Goal: Transaction & Acquisition: Purchase product/service

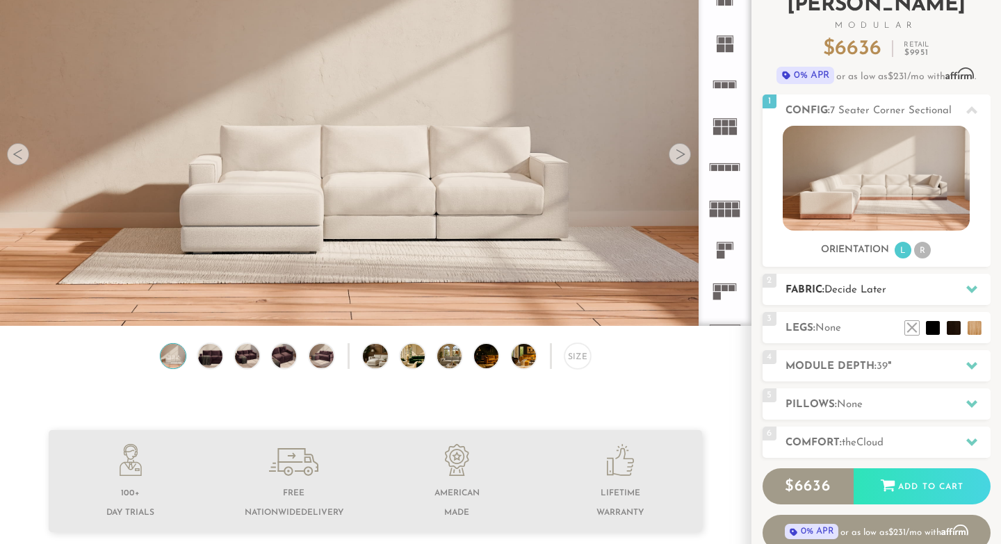
click at [831, 298] on h2 "Fabric: Decide Later" at bounding box center [888, 290] width 205 height 16
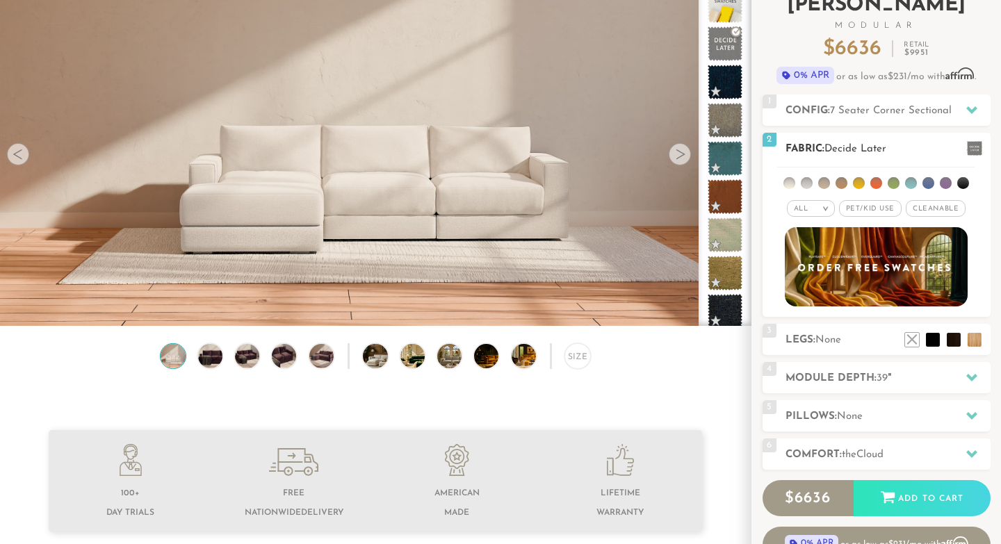
click at [876, 209] on span "Pet/Kid Use x" at bounding box center [870, 208] width 63 height 17
click at [827, 181] on li at bounding box center [824, 183] width 12 height 12
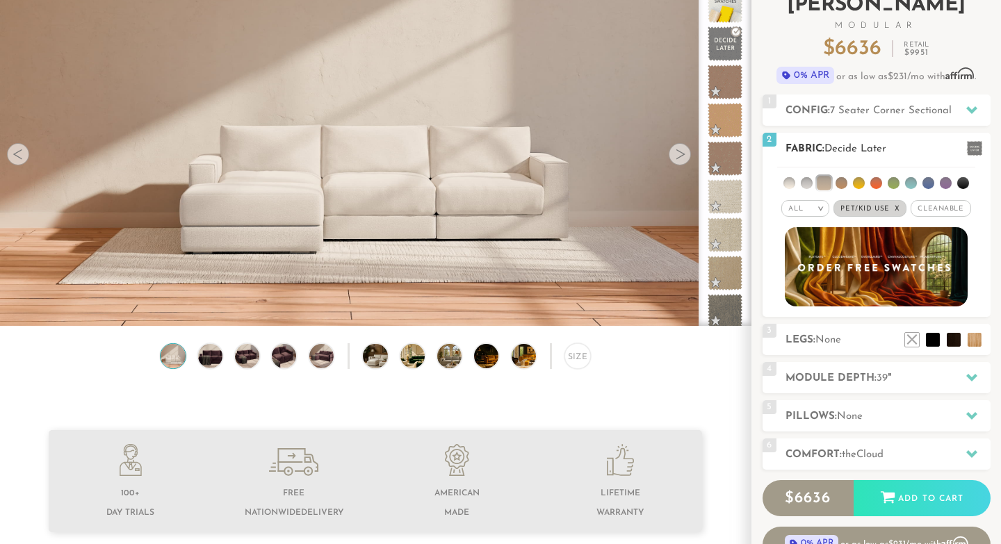
click at [811, 182] on li at bounding box center [807, 183] width 12 height 12
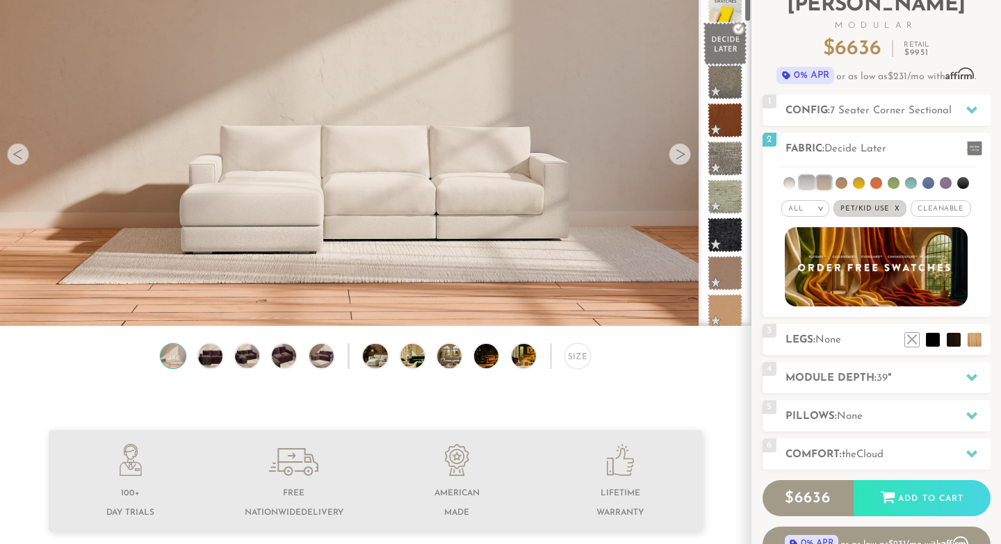
click at [727, 42] on span at bounding box center [726, 44] width 44 height 44
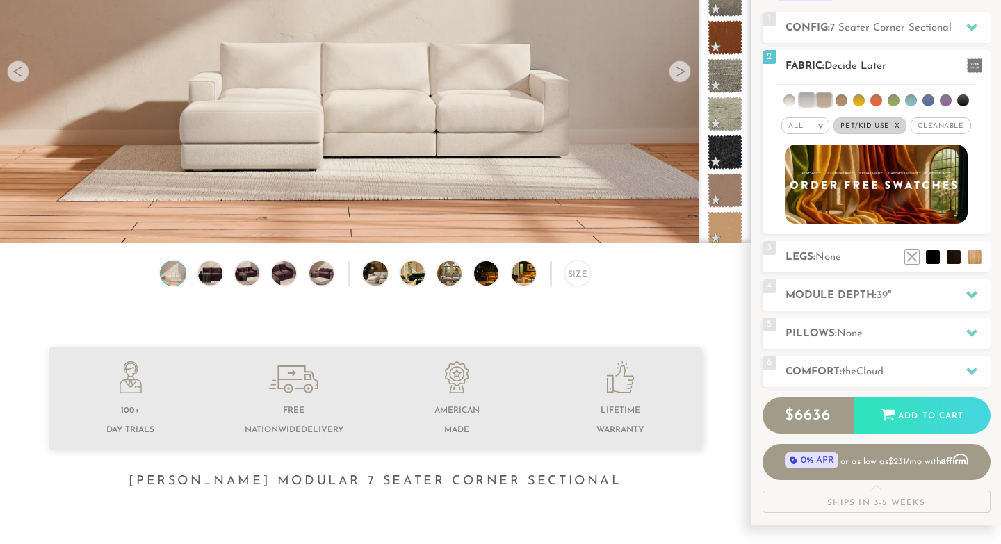
scroll to position [188, 0]
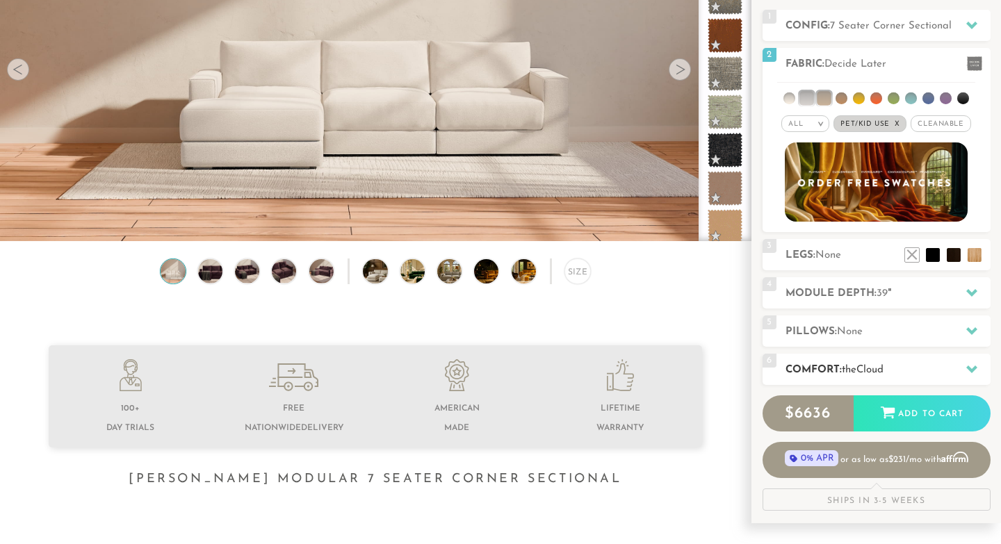
click at [839, 371] on h2 "Comfort: the Cloud" at bounding box center [888, 370] width 205 height 16
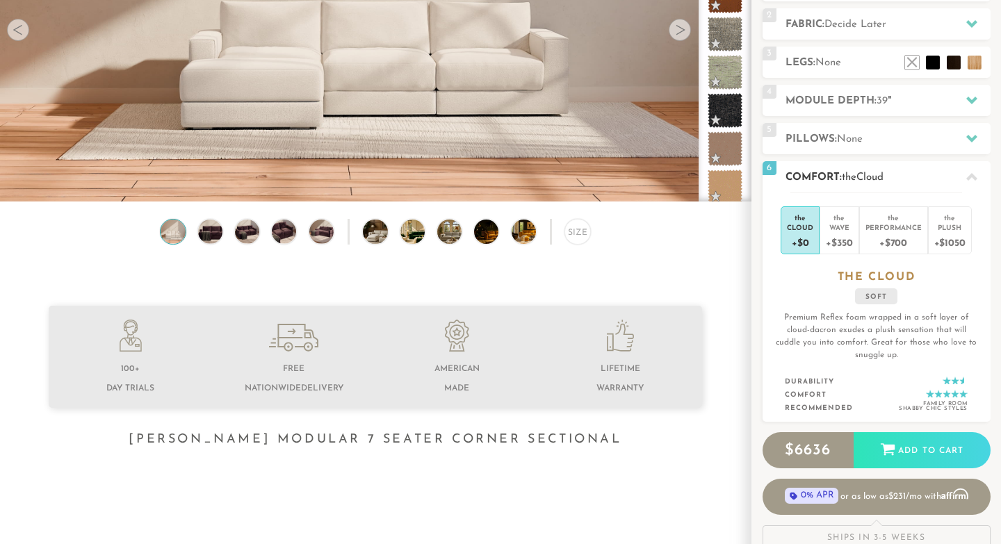
scroll to position [229, 0]
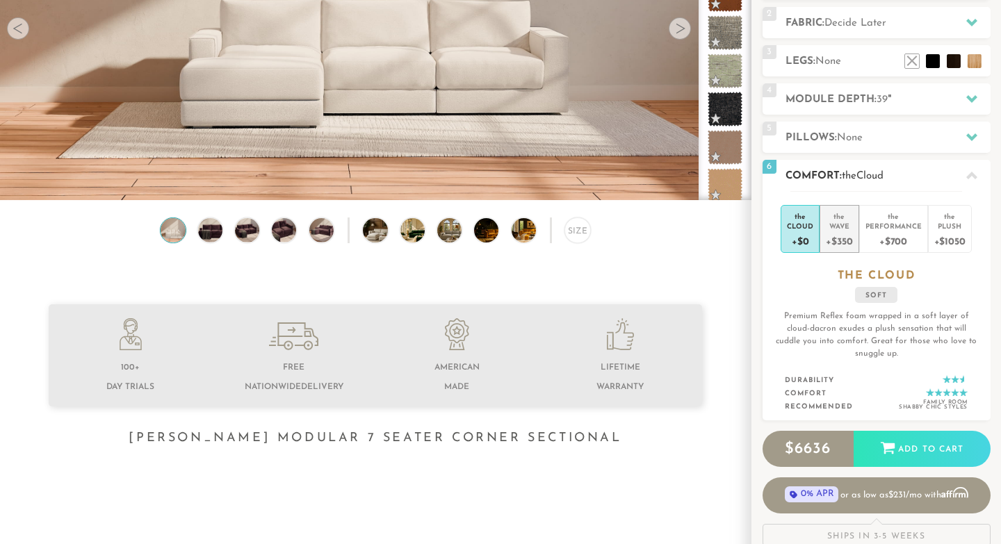
click at [843, 234] on div "+$350" at bounding box center [839, 241] width 26 height 20
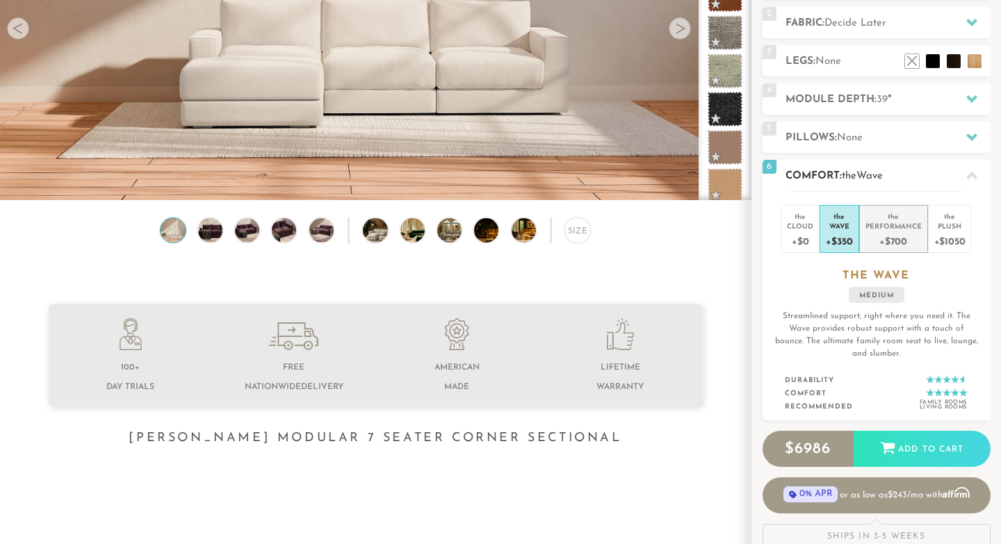
click at [871, 232] on div "+$700" at bounding box center [894, 241] width 56 height 20
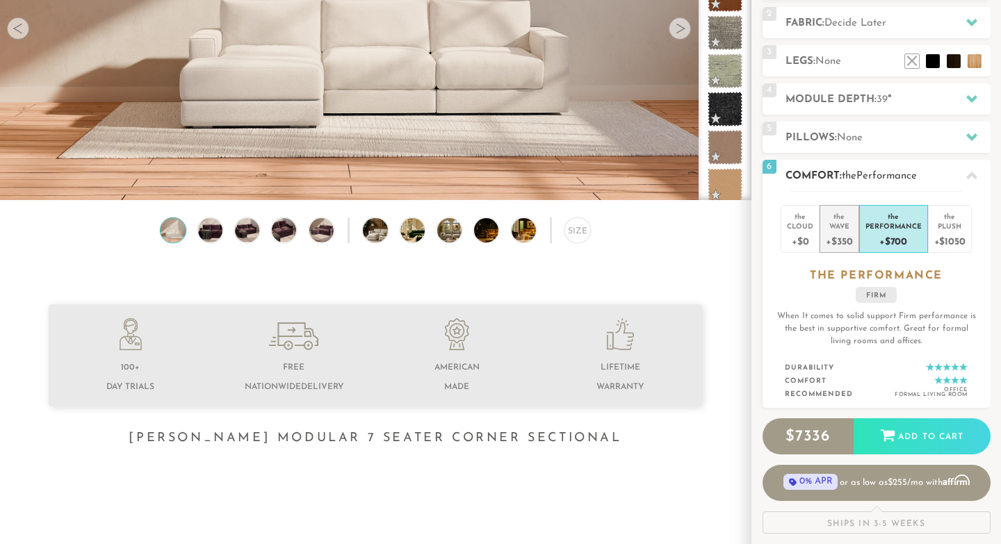
click at [843, 230] on div "Wave" at bounding box center [839, 226] width 26 height 10
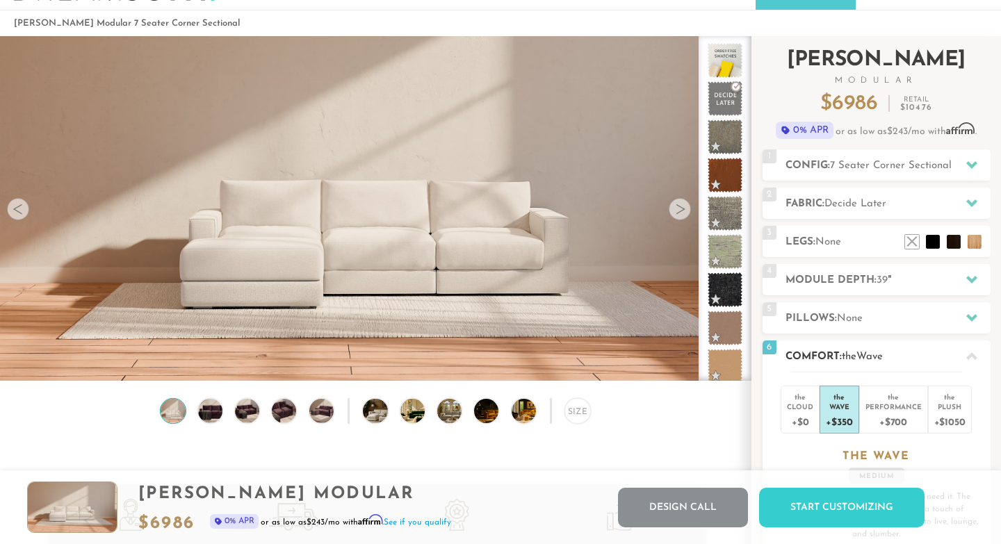
scroll to position [39, 0]
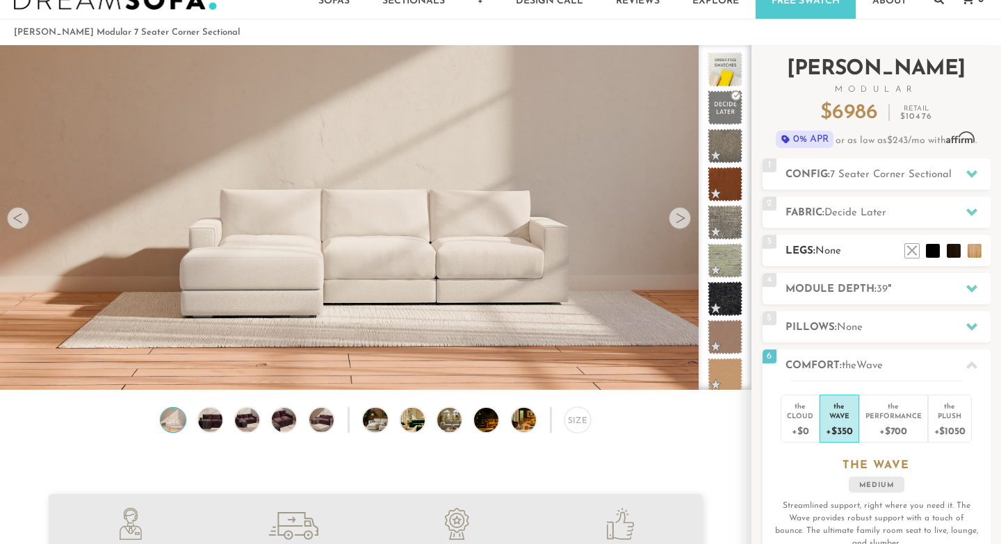
click at [812, 256] on h2 "Legs: None" at bounding box center [888, 251] width 205 height 16
click at [975, 255] on li at bounding box center [954, 230] width 56 height 56
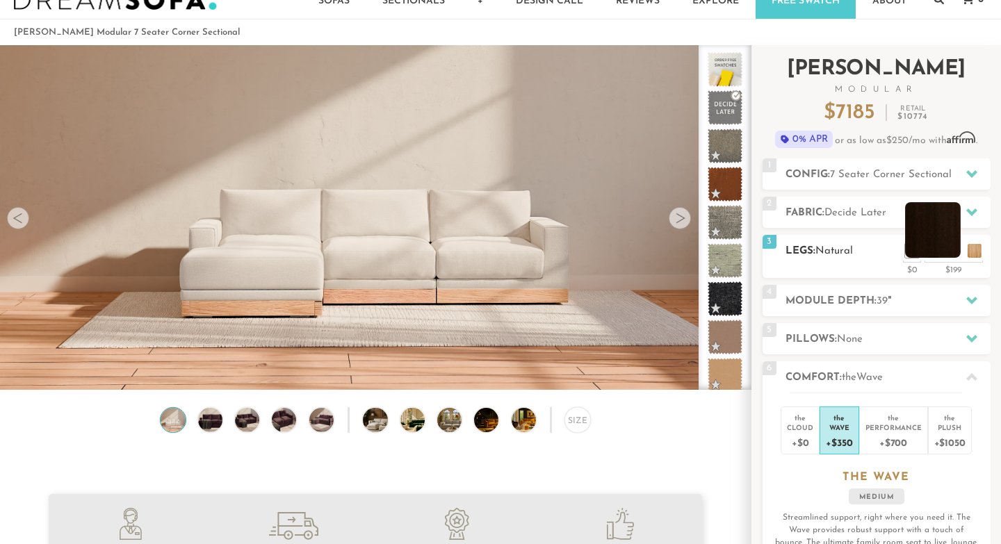
click at [950, 254] on li at bounding box center [933, 230] width 56 height 56
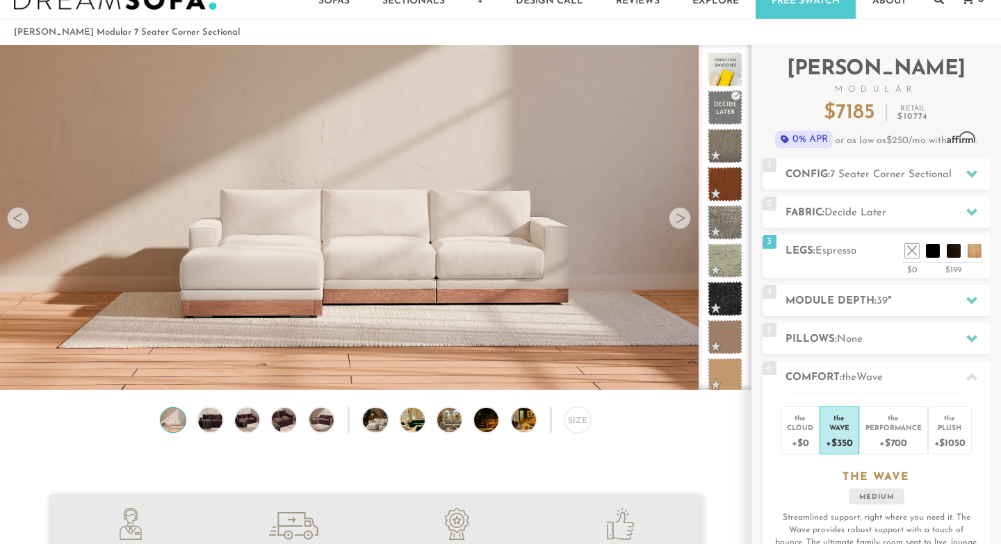
click at [676, 221] on div at bounding box center [680, 218] width 22 height 22
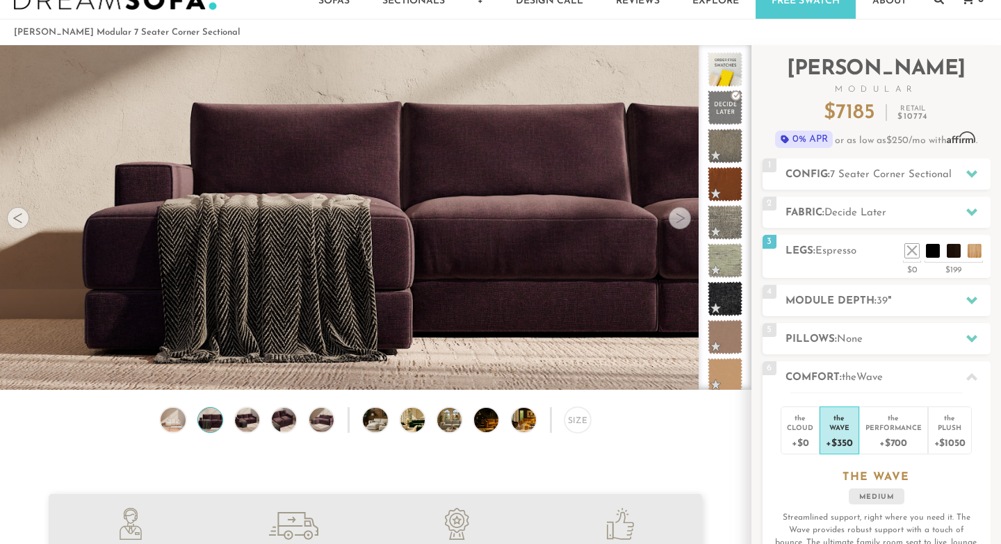
click at [676, 221] on div at bounding box center [680, 218] width 22 height 22
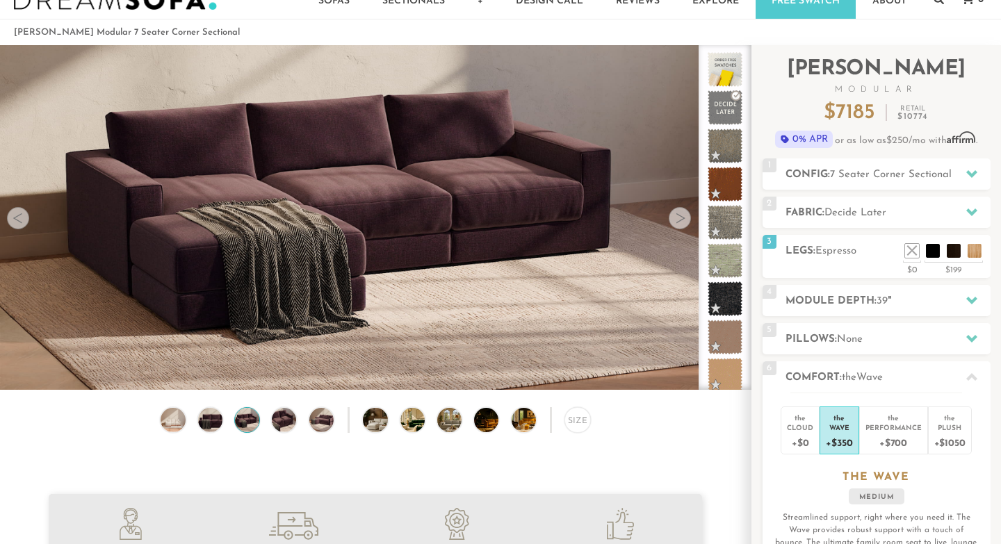
click at [676, 221] on div at bounding box center [680, 218] width 22 height 22
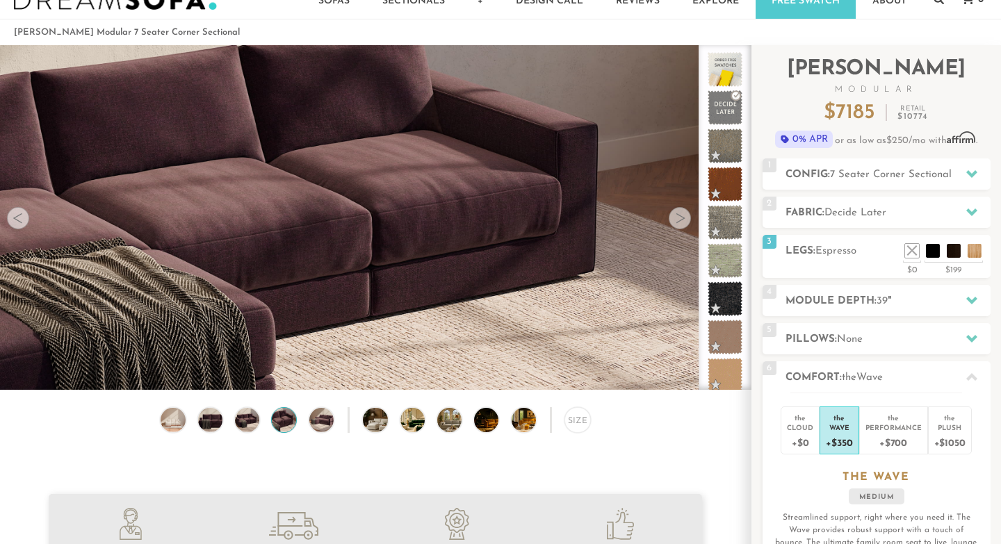
click at [676, 221] on div at bounding box center [680, 218] width 22 height 22
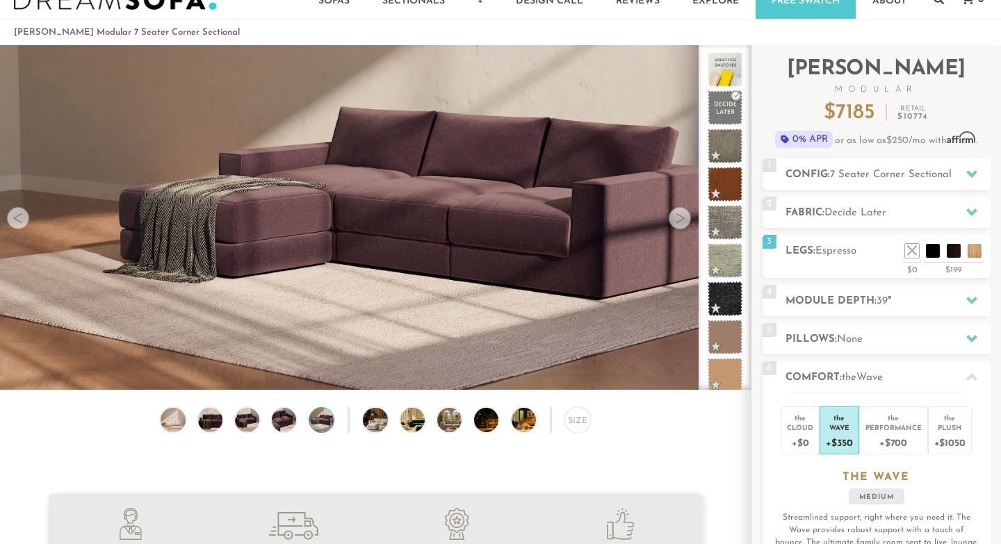
click at [676, 221] on div at bounding box center [680, 218] width 22 height 22
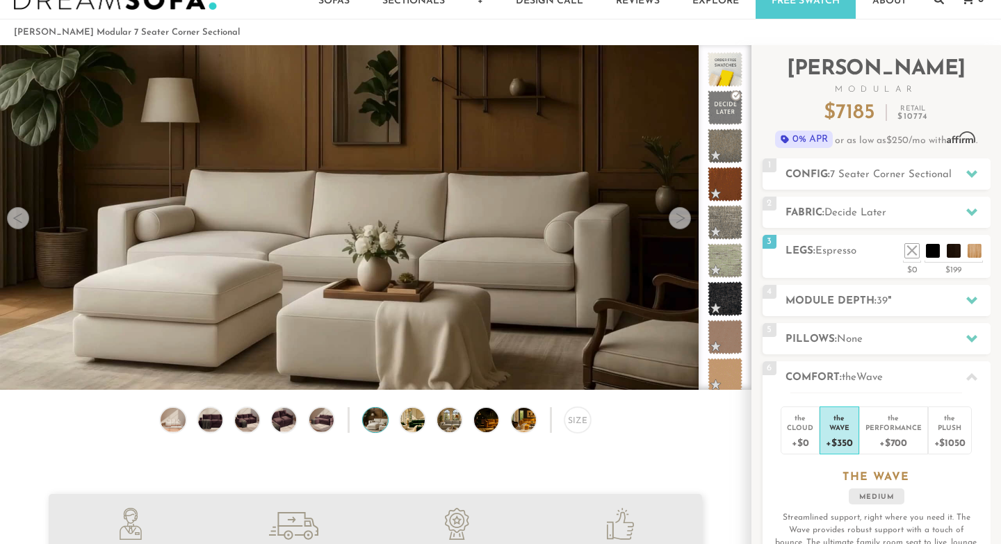
click at [676, 221] on div at bounding box center [680, 218] width 22 height 22
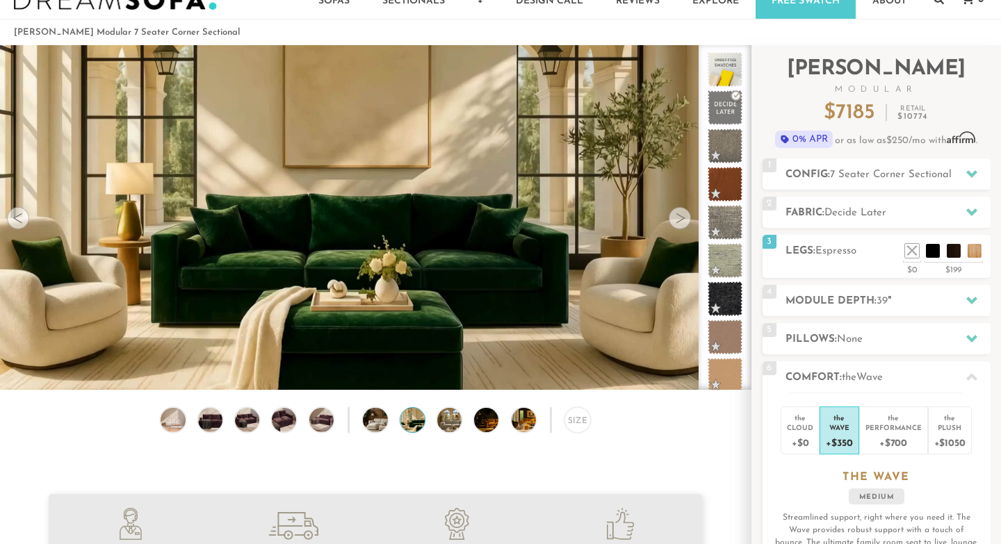
click at [676, 221] on div at bounding box center [680, 218] width 22 height 22
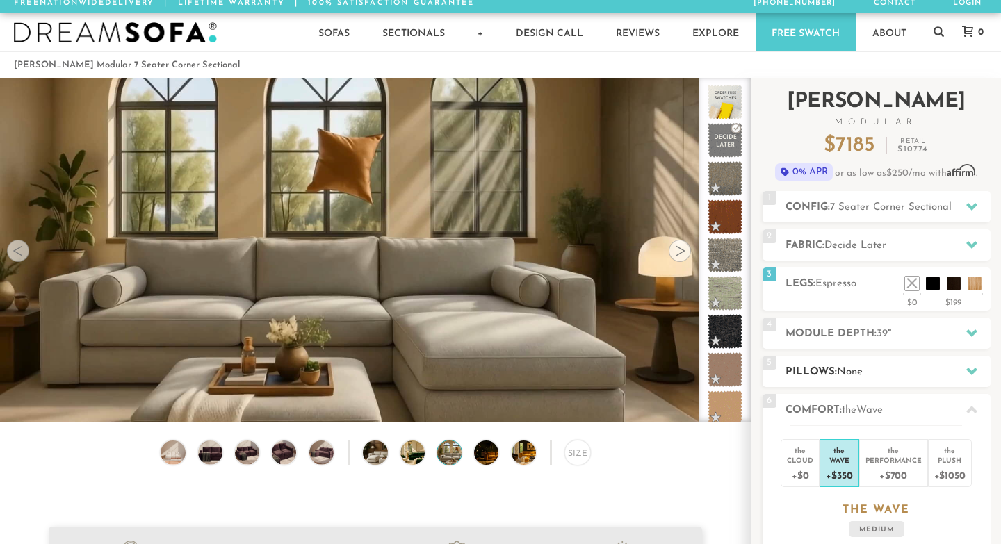
scroll to position [0, 0]
